Goal: Information Seeking & Learning: Learn about a topic

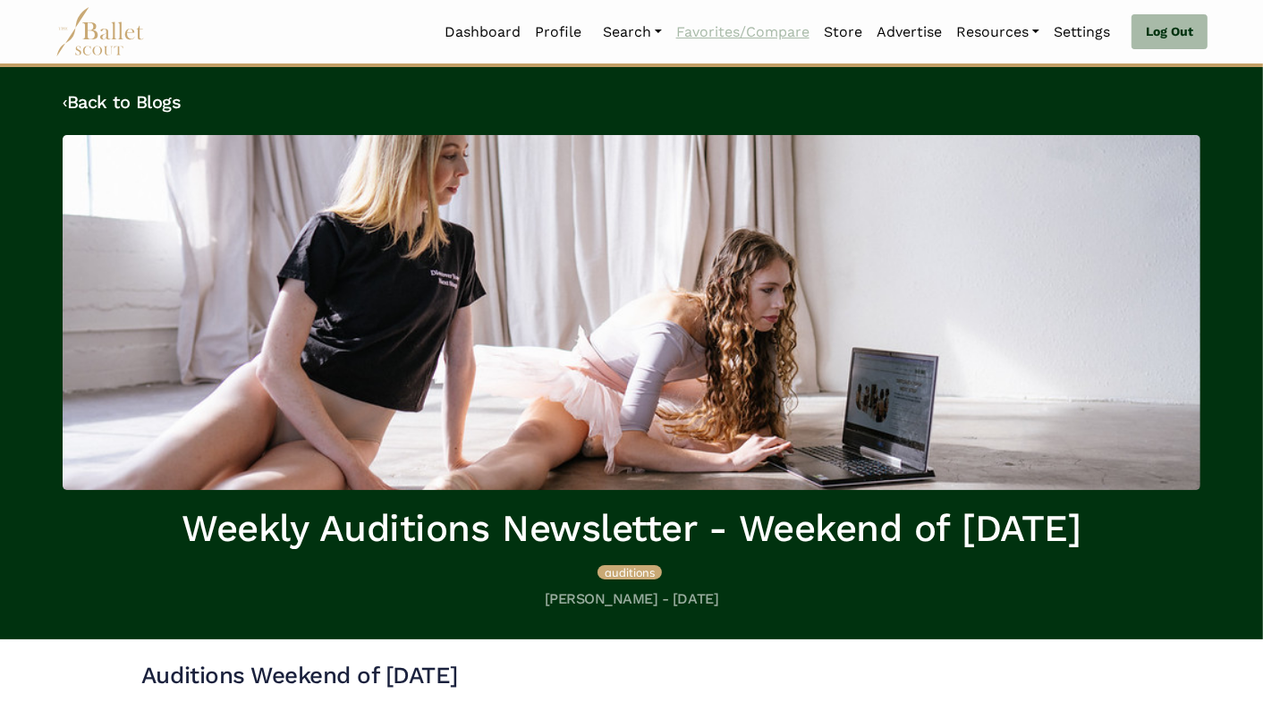
click at [701, 35] on link "Favorites/Compare" at bounding box center [743, 32] width 148 height 38
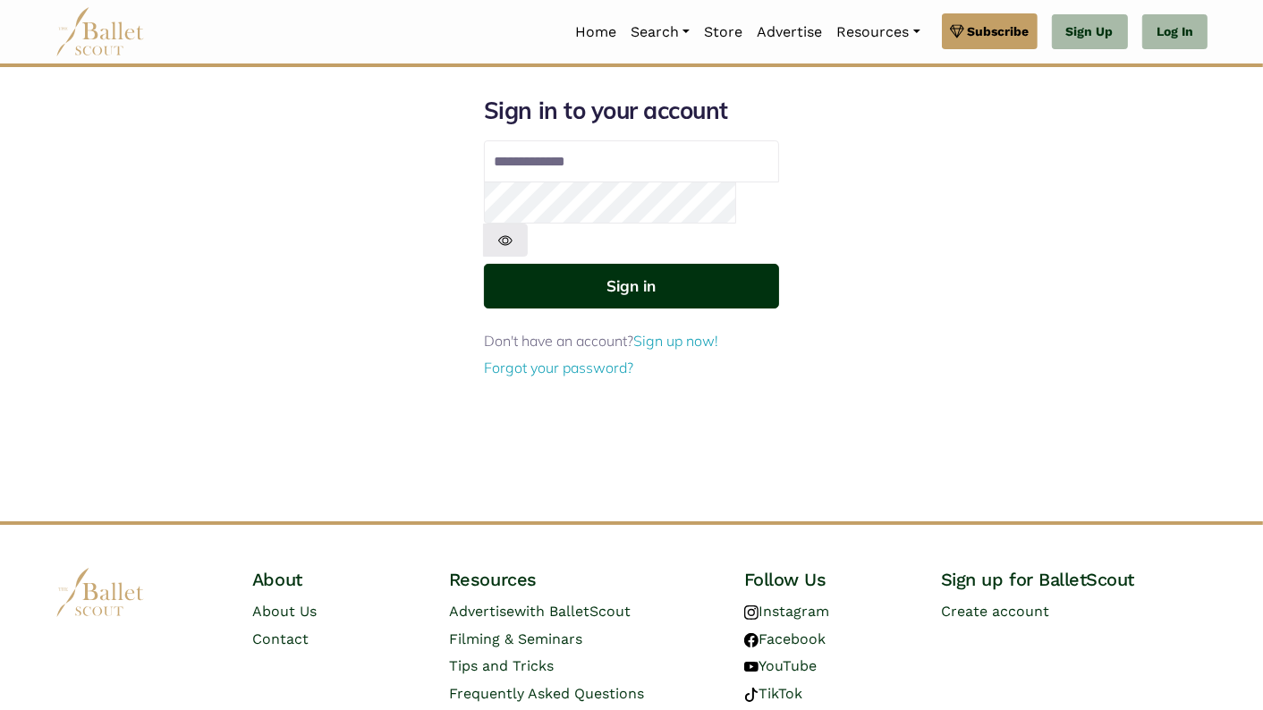
type input "**********"
click at [606, 264] on button "Sign in" at bounding box center [631, 286] width 295 height 44
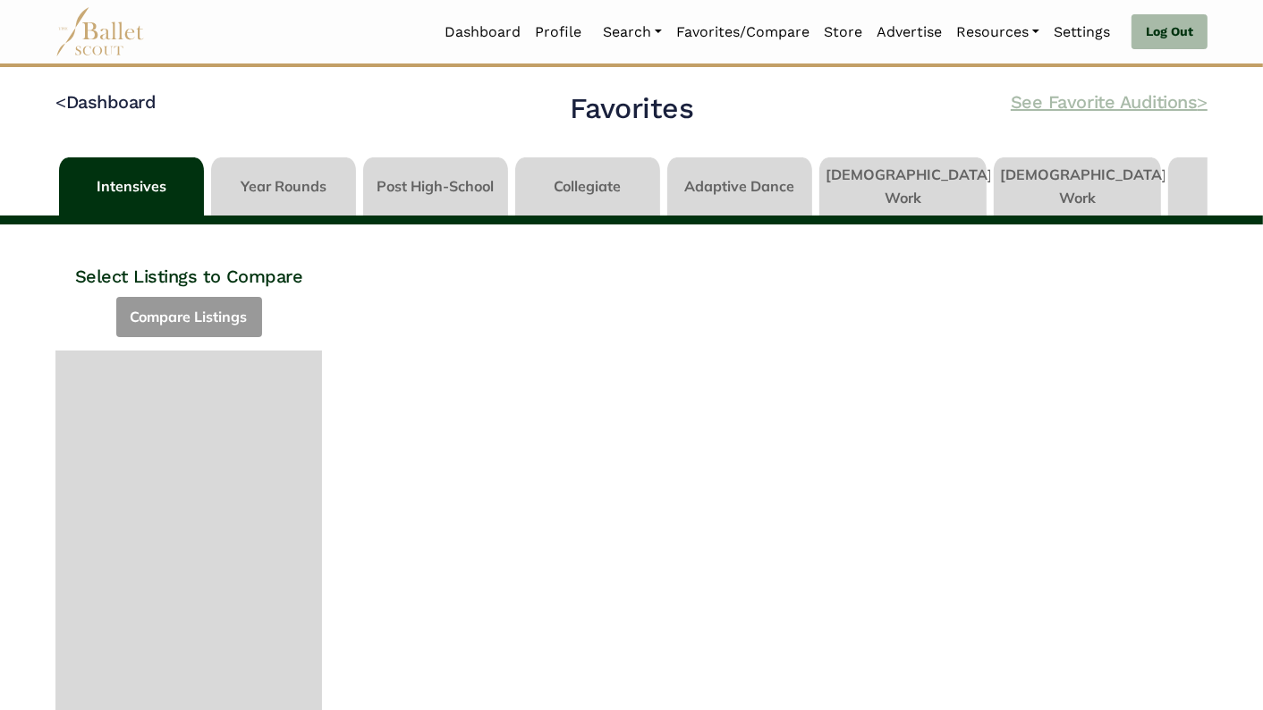
click at [1089, 105] on link "See Favorite Auditions >" at bounding box center [1108, 101] width 197 height 21
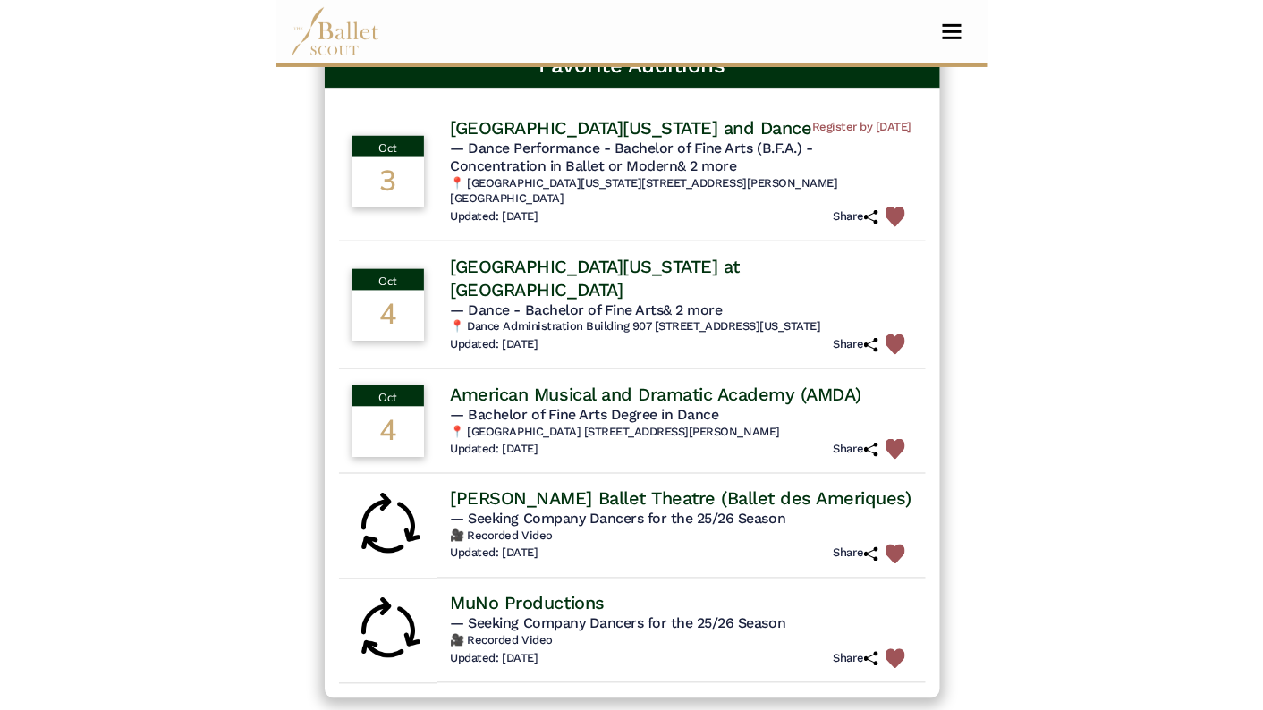
scroll to position [165, 0]
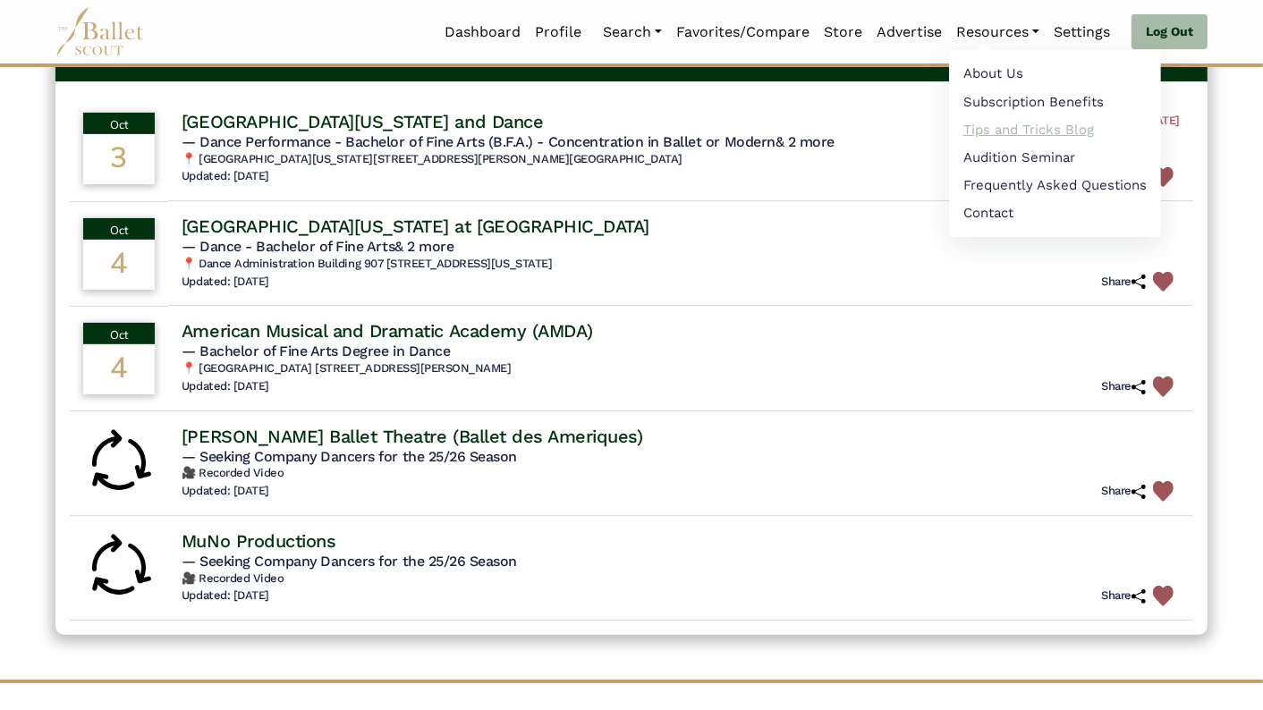
click at [984, 127] on link "Tips and Tricks Blog" at bounding box center [1055, 129] width 212 height 28
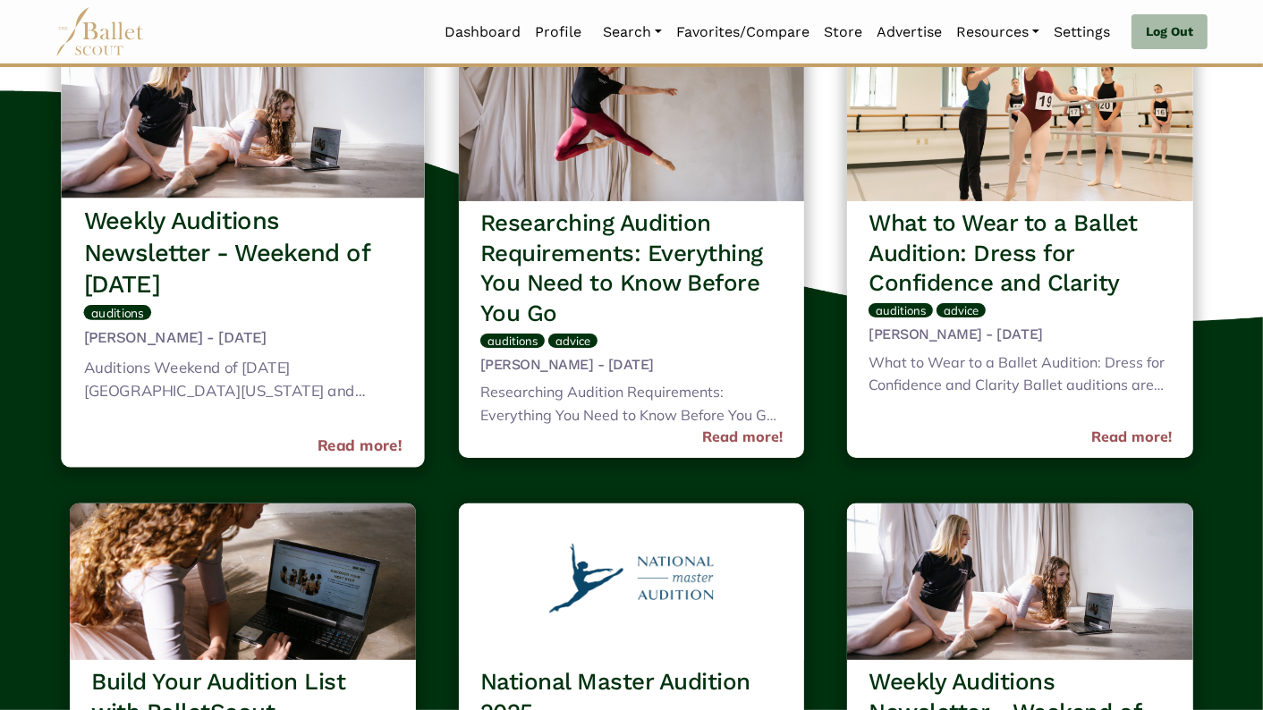
scroll to position [184, 0]
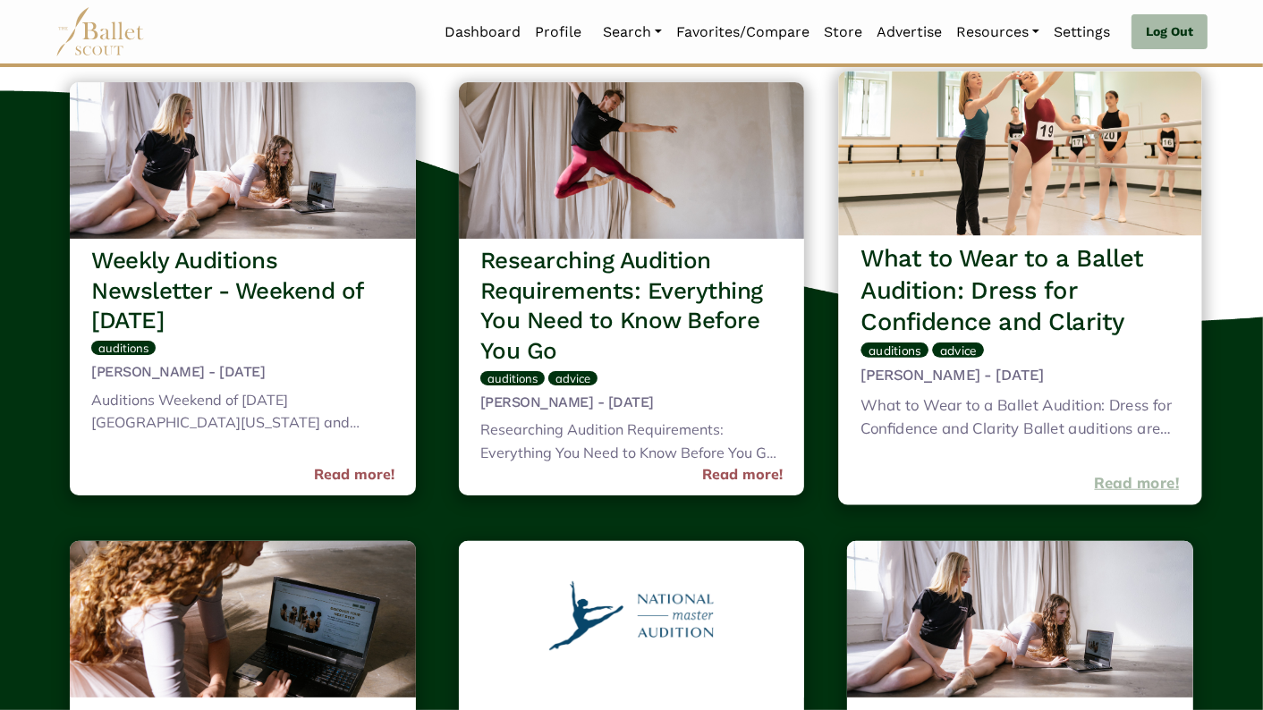
click at [1128, 478] on link "Read more!" at bounding box center [1137, 483] width 85 height 24
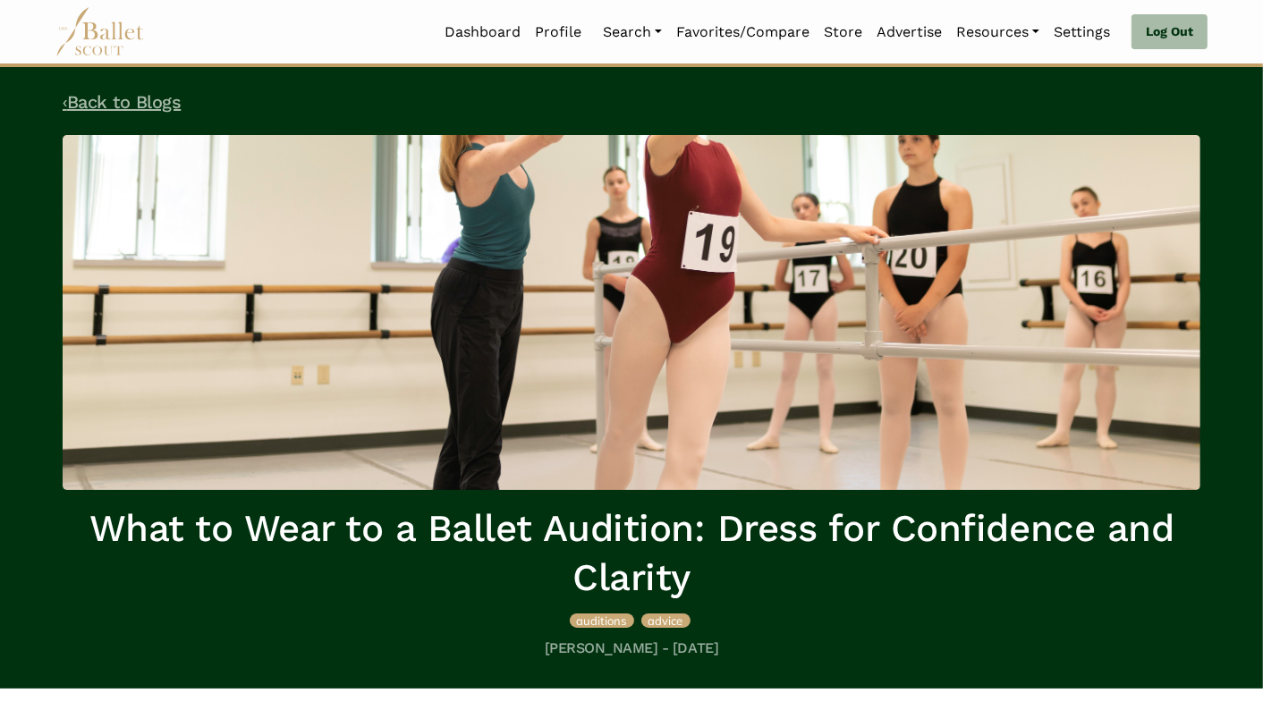
click at [96, 103] on link "‹ Back to Blogs" at bounding box center [122, 101] width 118 height 21
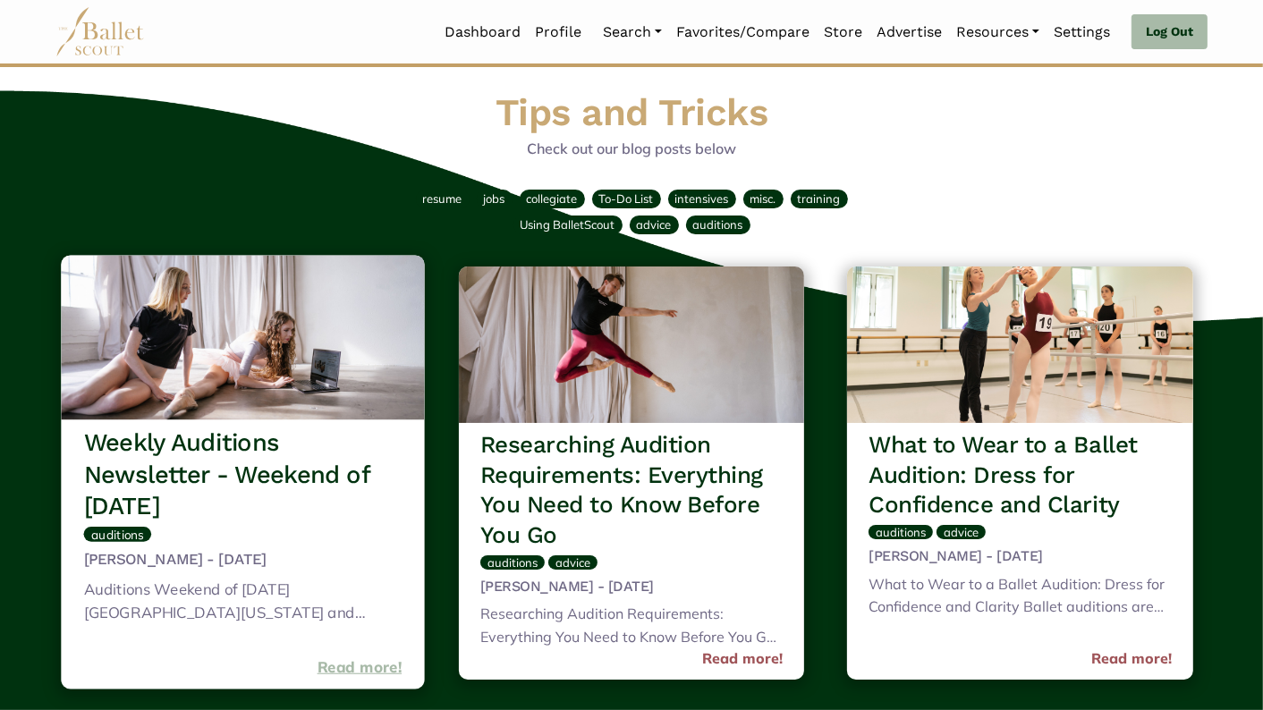
click at [339, 667] on link "Read more!" at bounding box center [359, 667] width 85 height 24
